Goal: Task Accomplishment & Management: Use online tool/utility

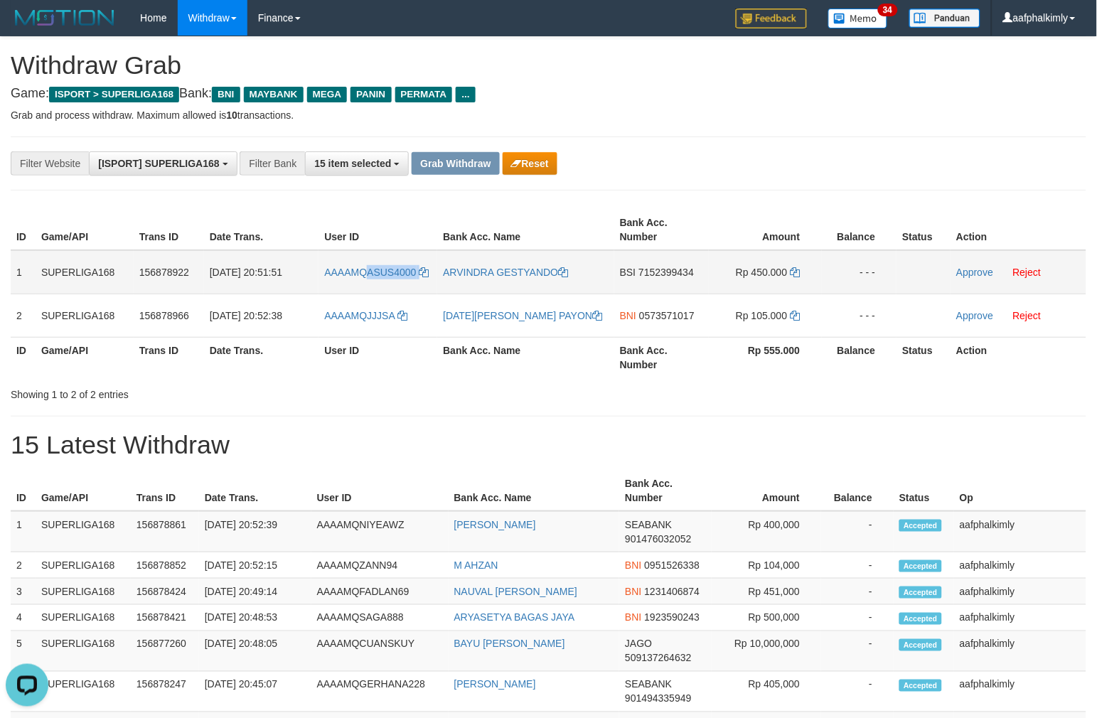
drag, startPoint x: 370, startPoint y: 264, endPoint x: 432, endPoint y: 270, distance: 62.8
click at [432, 270] on td "AAAAMQASUS4000" at bounding box center [378, 272] width 119 height 44
copy link "ASUS4000"
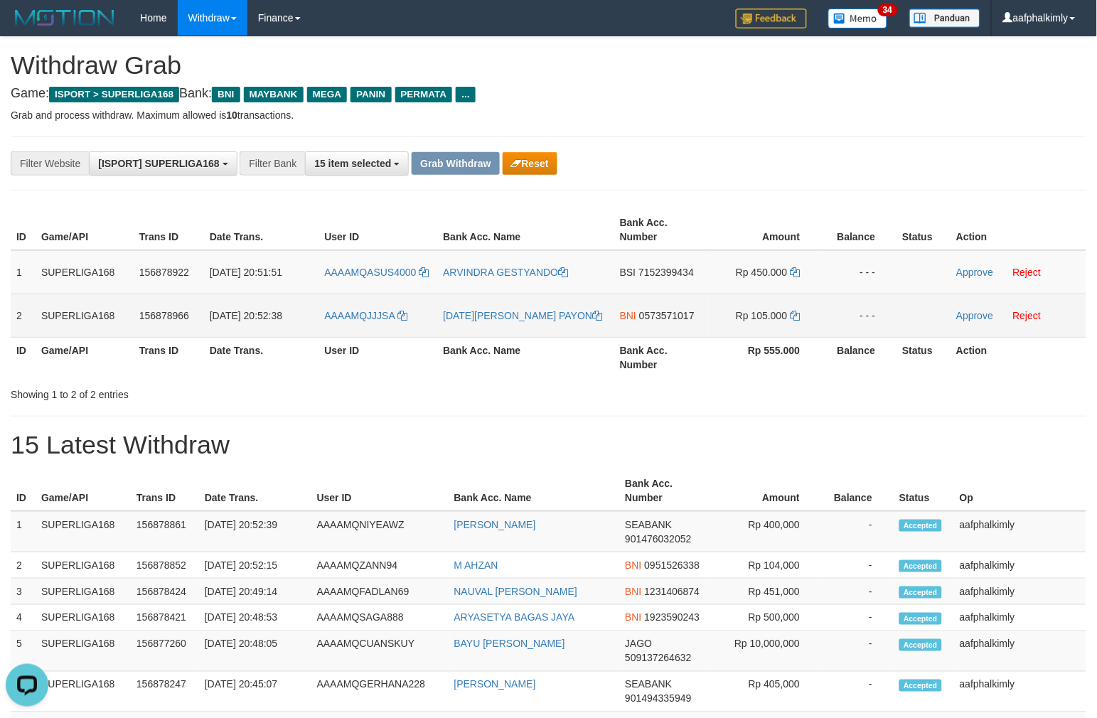
click at [358, 298] on td "AAAAMQJJJSA" at bounding box center [378, 315] width 119 height 43
drag, startPoint x: 370, startPoint y: 302, endPoint x: 410, endPoint y: 307, distance: 40.9
click at [410, 307] on td "AAAAMQJJJSA" at bounding box center [378, 315] width 119 height 43
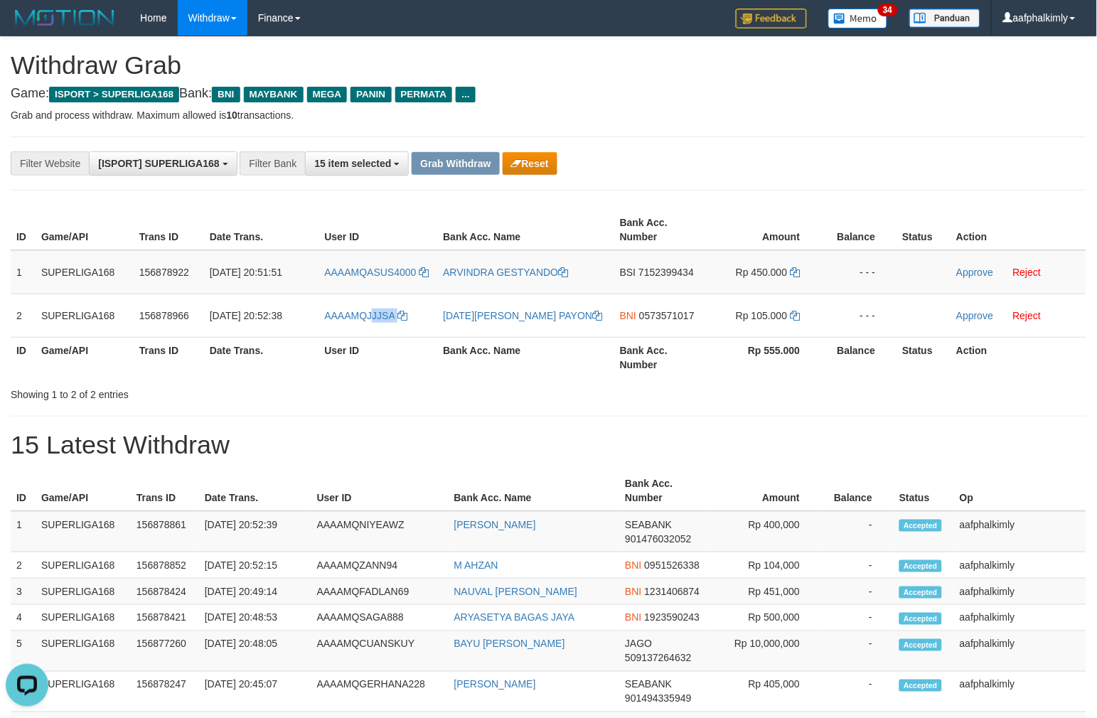
copy link "JJSA"
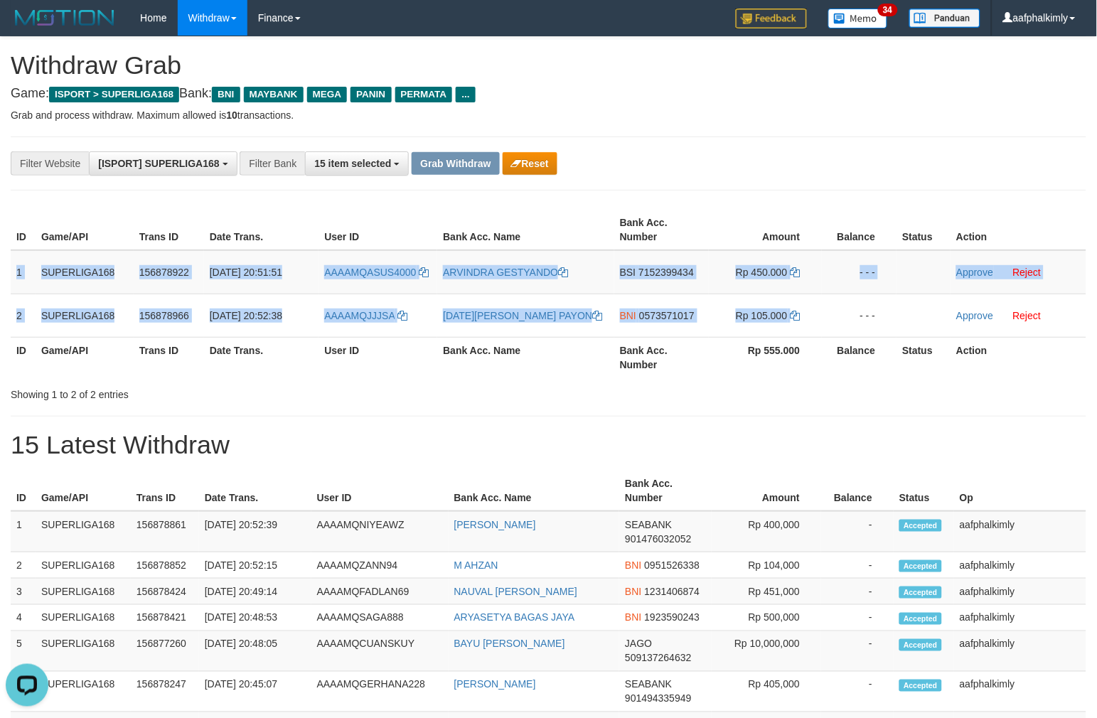
drag, startPoint x: 27, startPoint y: 289, endPoint x: 1110, endPoint y: 289, distance: 1083.0
click at [809, 311] on tbody "1 SUPERLIGA168 156878922 [DATE] 20:51:51 AAAAMQASUS4000 [PERSON_NAME] GESTYANDO…" at bounding box center [549, 293] width 1076 height 87
copy tbody "1 SUPERLIGA168 156878922 [DATE] 20:51:51 AAAAMQASUS4000 [PERSON_NAME] GESTYANDO…"
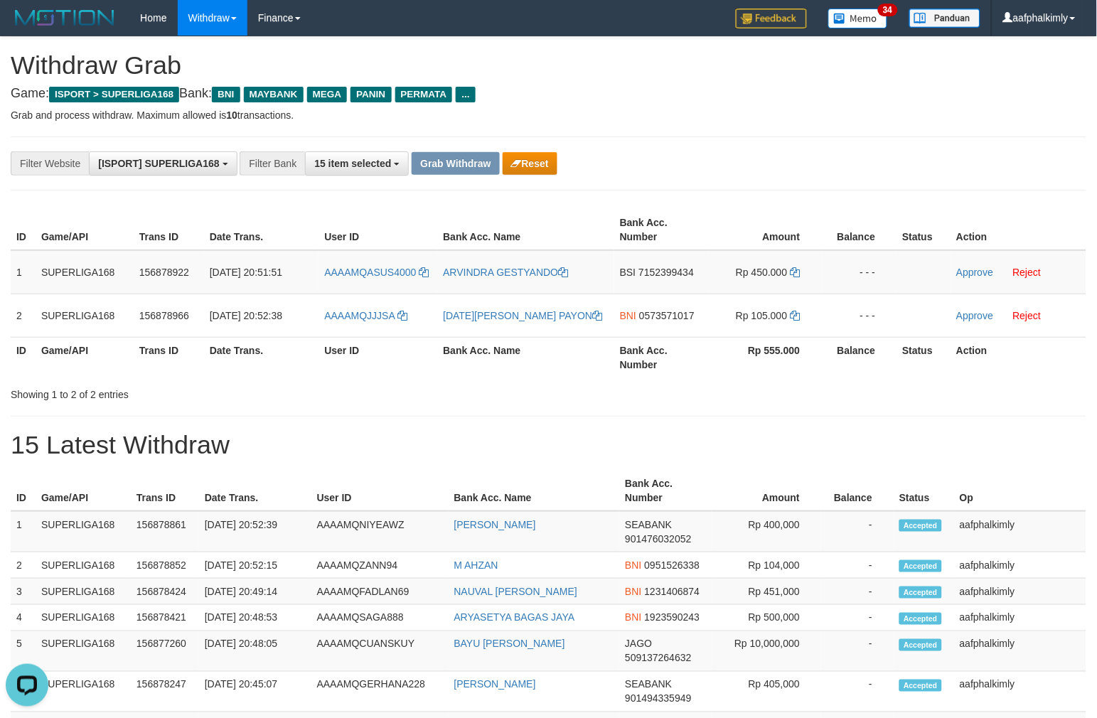
click at [668, 284] on td "BSI 7152399434" at bounding box center [661, 272] width 95 height 44
click at [667, 282] on td "BSI 7152399434" at bounding box center [661, 272] width 95 height 44
click at [664, 279] on td "BSI 7152399434" at bounding box center [661, 272] width 95 height 44
click at [663, 286] on td "BSI 7152399434" at bounding box center [661, 272] width 95 height 44
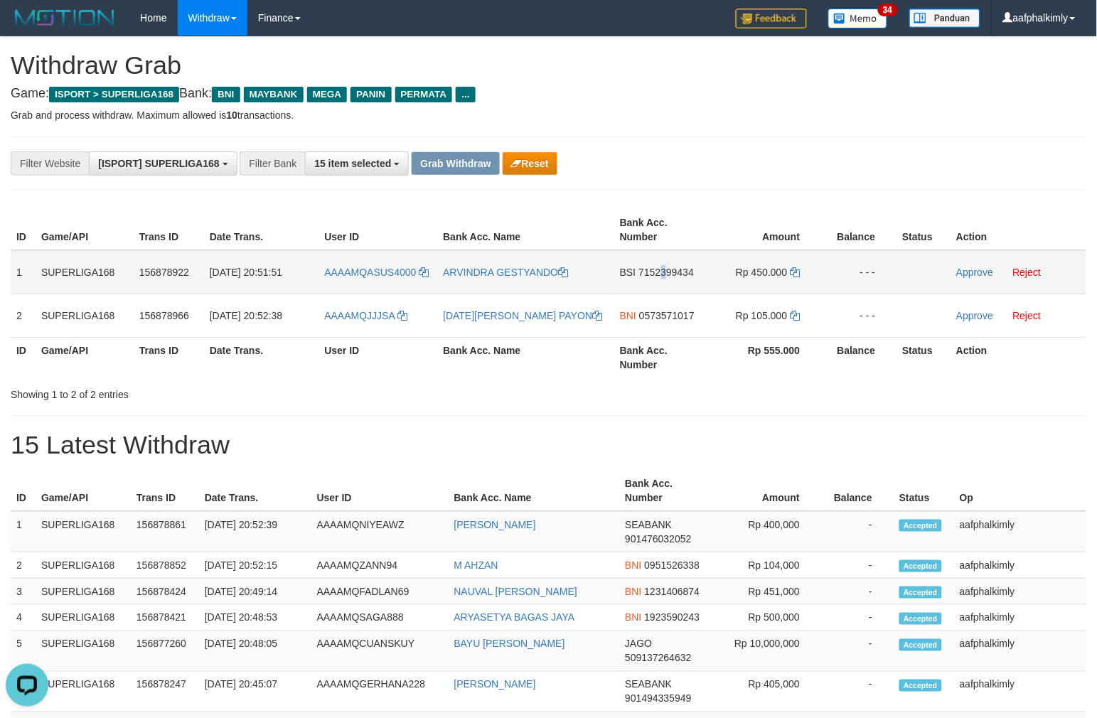
click at [663, 285] on td "BSI 7152399434" at bounding box center [661, 272] width 95 height 44
click at [670, 284] on td "BSI 7152399434" at bounding box center [661, 272] width 95 height 44
copy span "7152399434"
click at [799, 272] on icon at bounding box center [796, 272] width 10 height 10
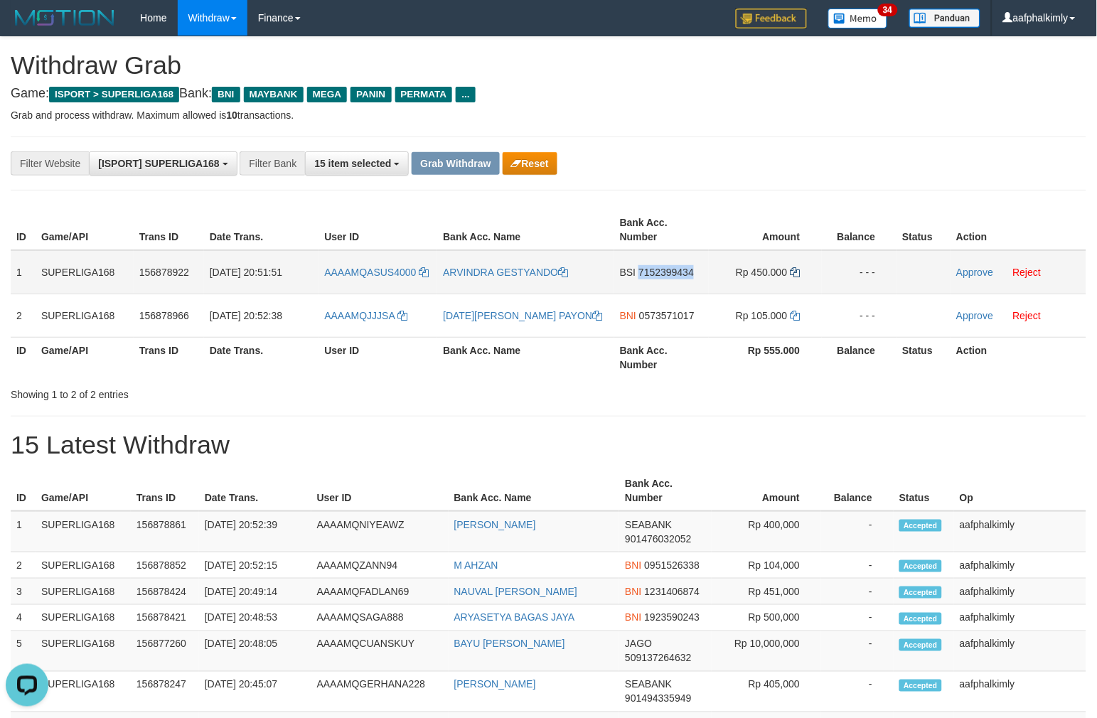
copy span "7152399434"
click at [799, 271] on icon at bounding box center [796, 272] width 10 height 10
click at [798, 271] on icon at bounding box center [796, 272] width 10 height 10
click at [976, 274] on link "Approve" at bounding box center [974, 272] width 37 height 11
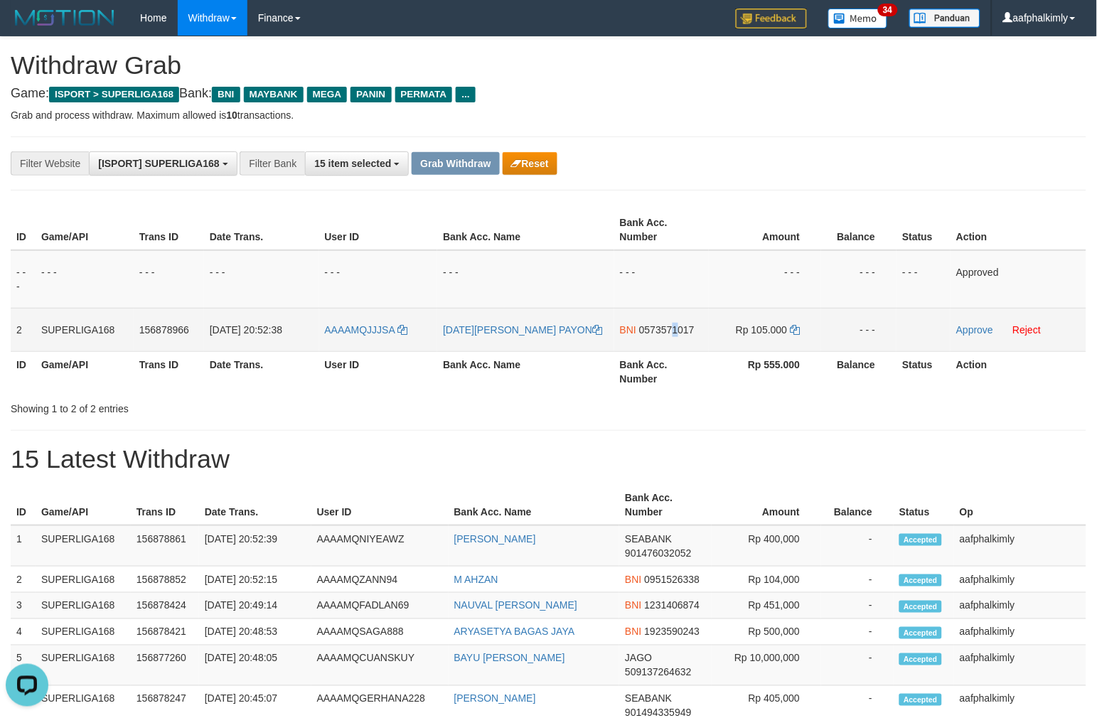
click at [676, 341] on td "BNI 0573571017" at bounding box center [661, 329] width 95 height 43
click at [675, 341] on td "BNI 0573571017" at bounding box center [661, 329] width 95 height 43
click at [672, 342] on td "BNI 0573571017" at bounding box center [661, 329] width 95 height 43
click at [672, 341] on td "BNI 0573571017" at bounding box center [661, 329] width 95 height 43
click at [671, 341] on td "BNI 0573571017" at bounding box center [661, 329] width 95 height 43
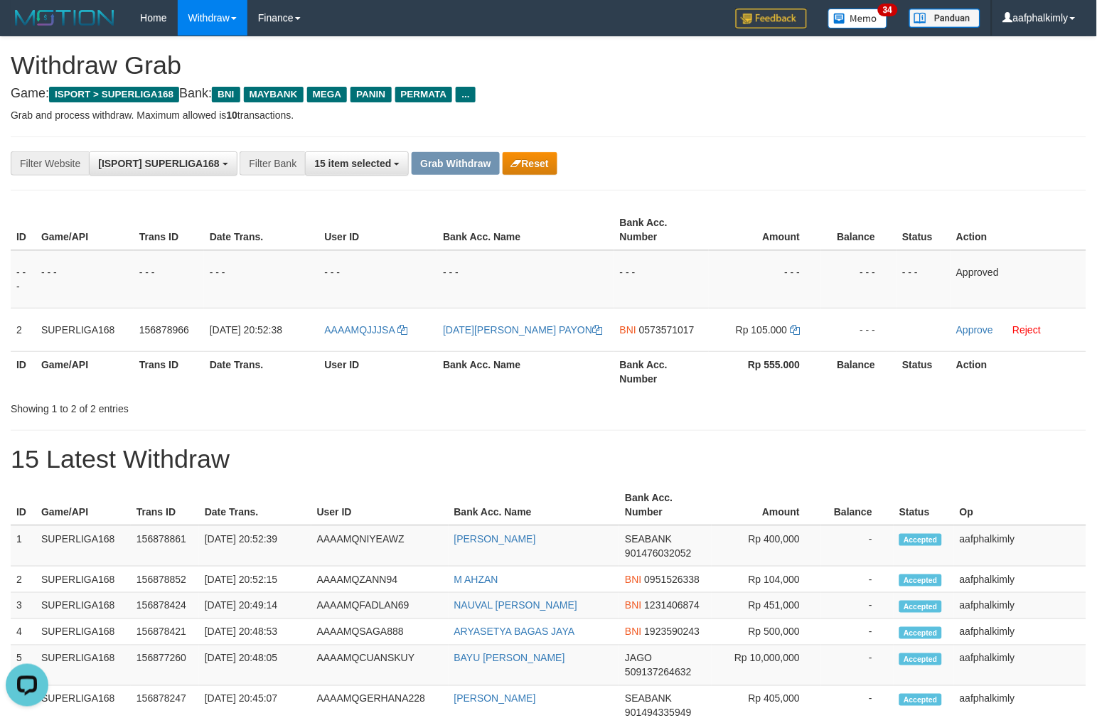
click at [672, 351] on th "Bank Acc. Number" at bounding box center [661, 371] width 95 height 41
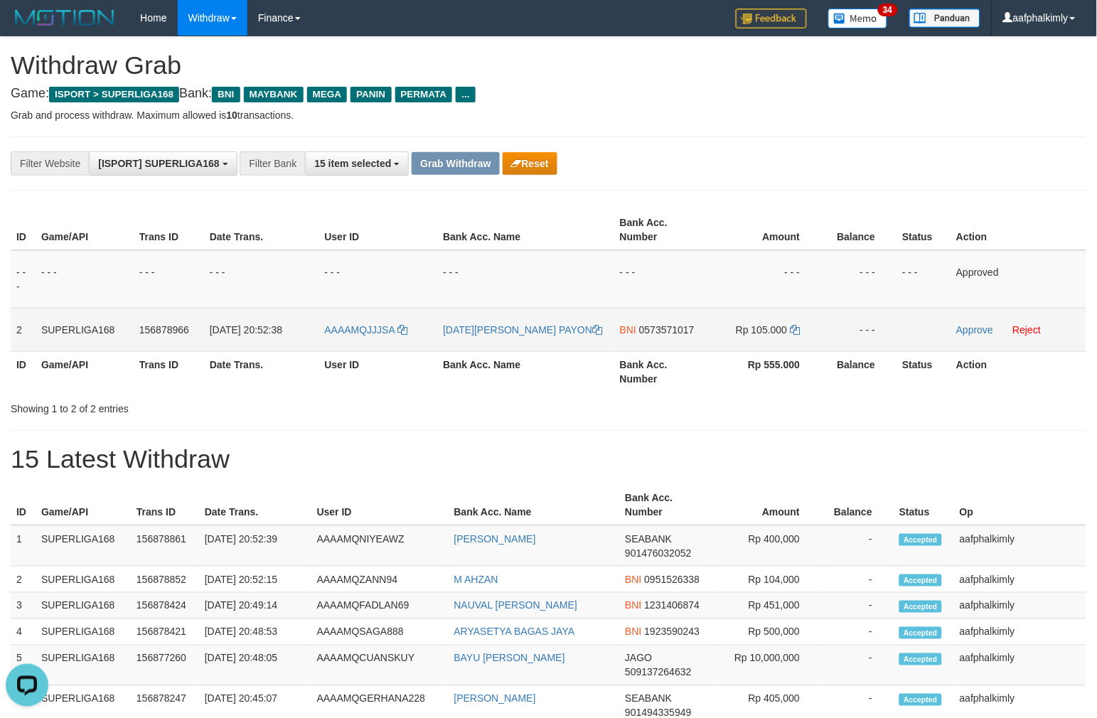
click at [668, 341] on td "BNI 0573571017" at bounding box center [661, 329] width 95 height 43
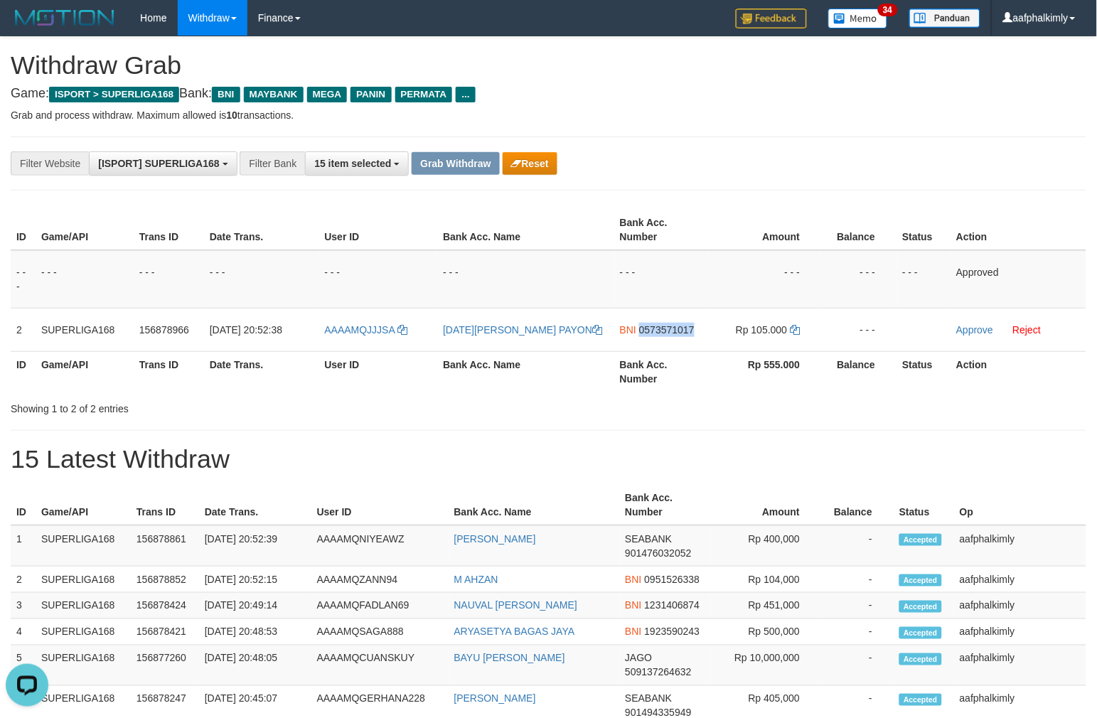
copy span "0573571017"
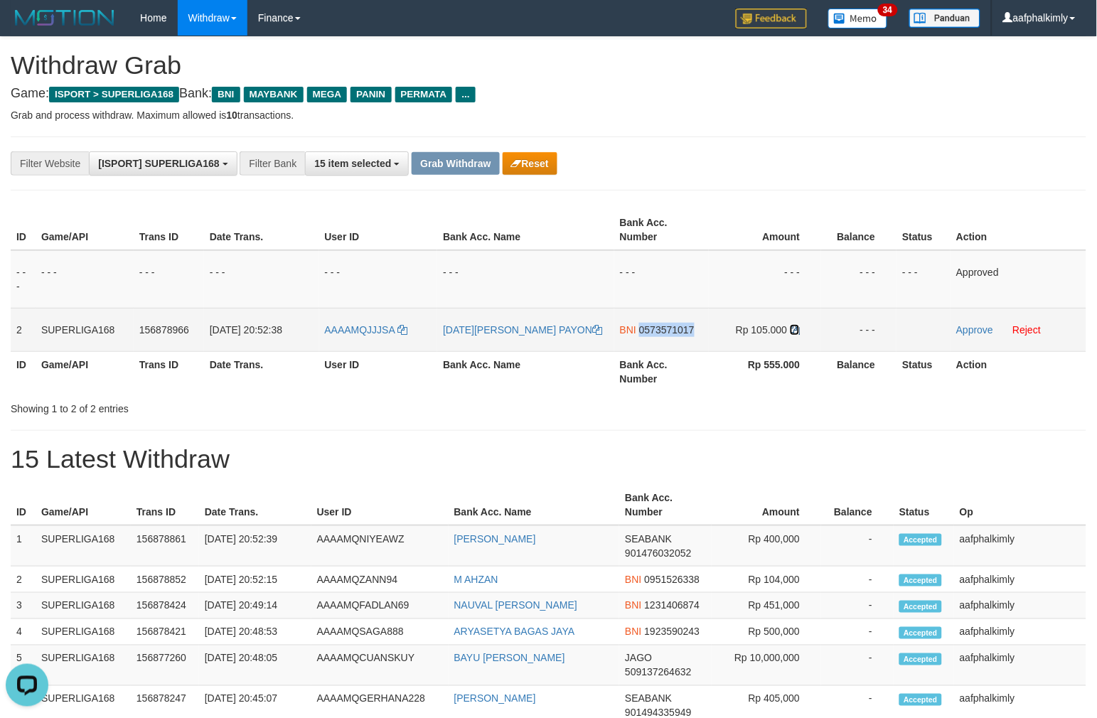
click at [793, 325] on icon at bounding box center [795, 330] width 10 height 10
copy span "0573571017"
drag, startPoint x: 793, startPoint y: 324, endPoint x: 814, endPoint y: 324, distance: 21.3
click at [795, 325] on icon at bounding box center [795, 330] width 10 height 10
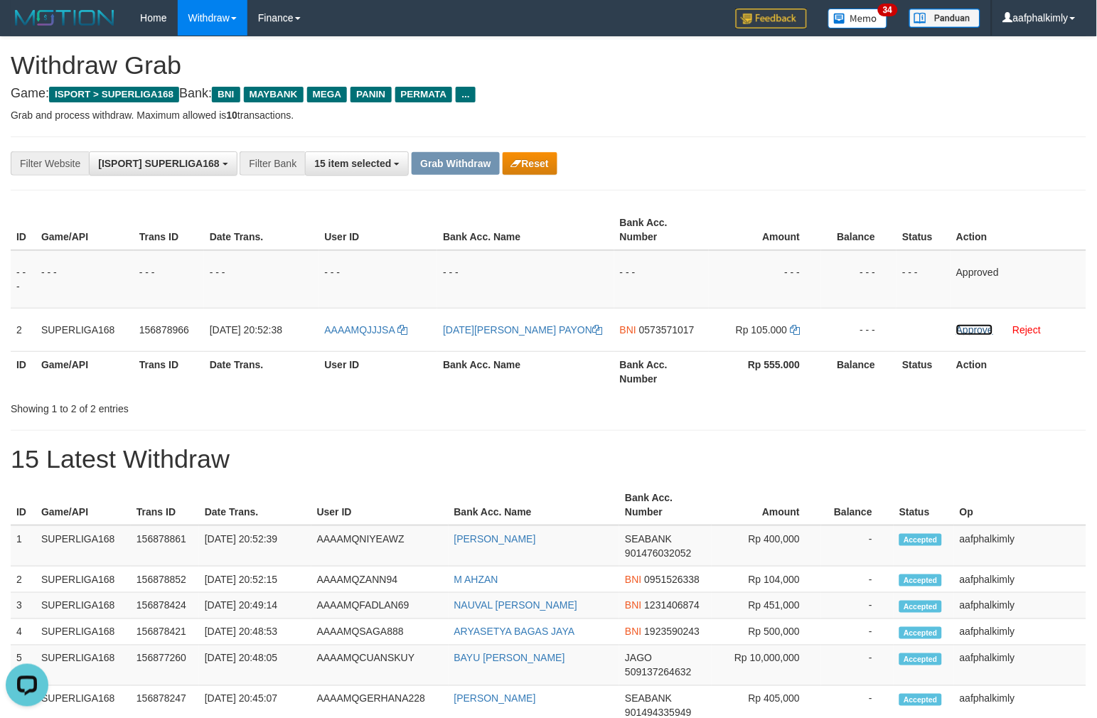
drag, startPoint x: 986, startPoint y: 324, endPoint x: 650, endPoint y: 174, distance: 367.6
click at [986, 324] on link "Approve" at bounding box center [974, 329] width 37 height 11
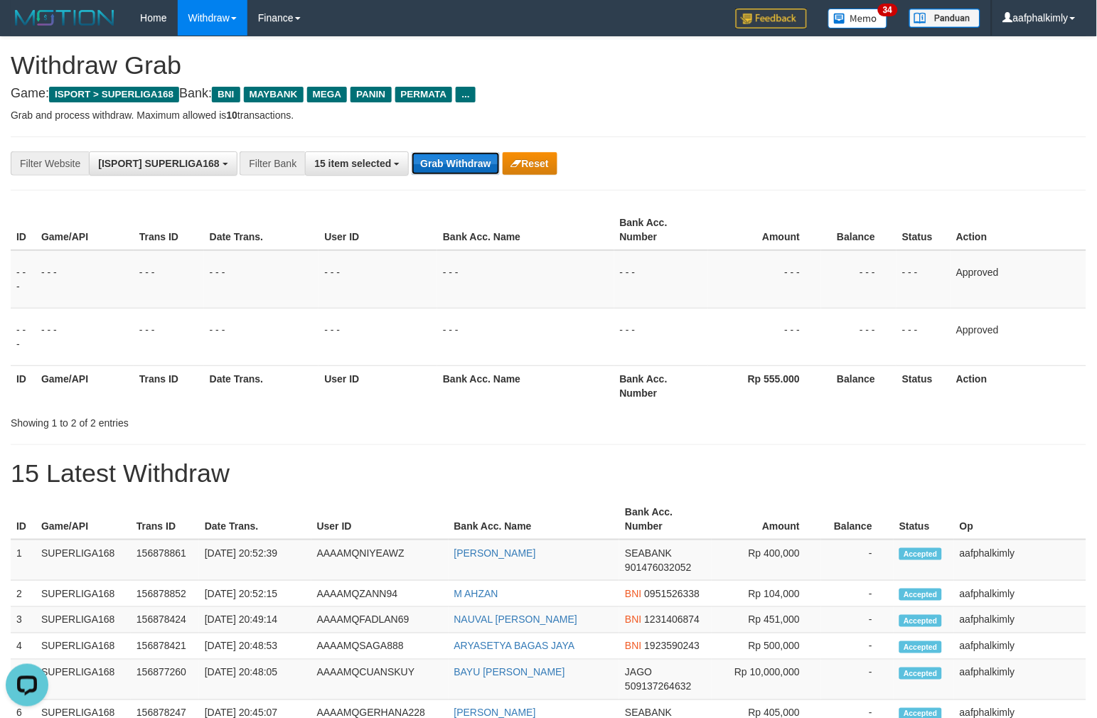
click at [461, 172] on button "Grab Withdraw" at bounding box center [455, 163] width 87 height 23
